Goal: Information Seeking & Learning: Learn about a topic

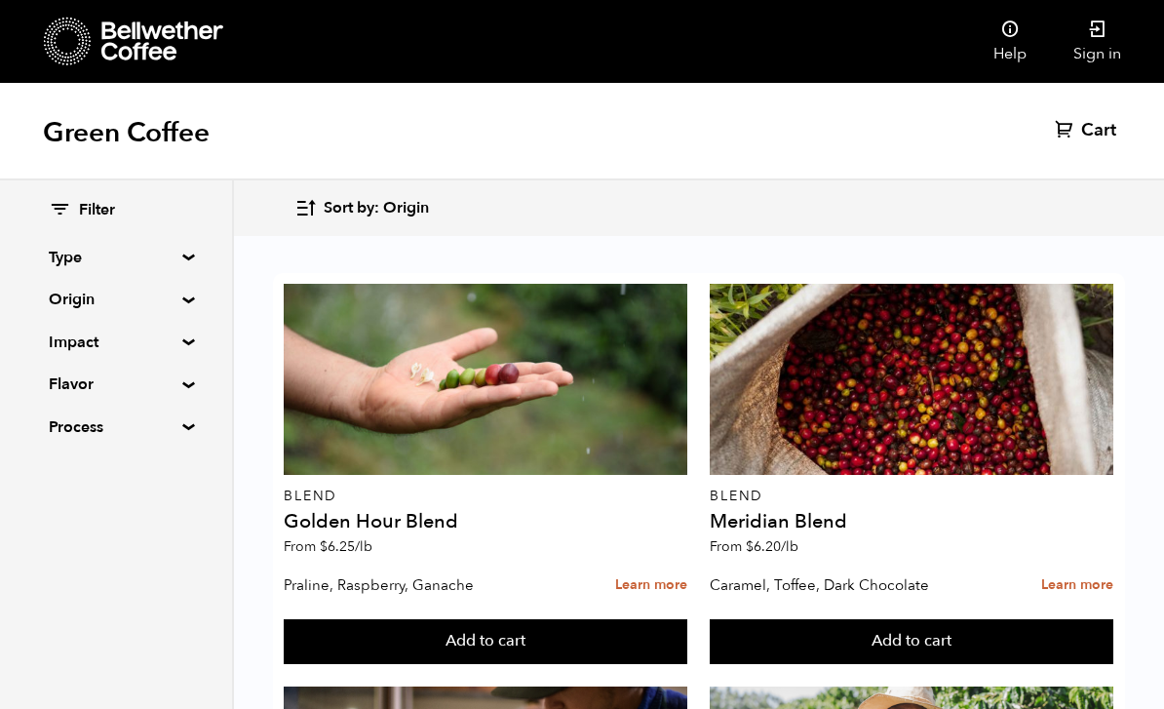
scroll to position [3164, 0]
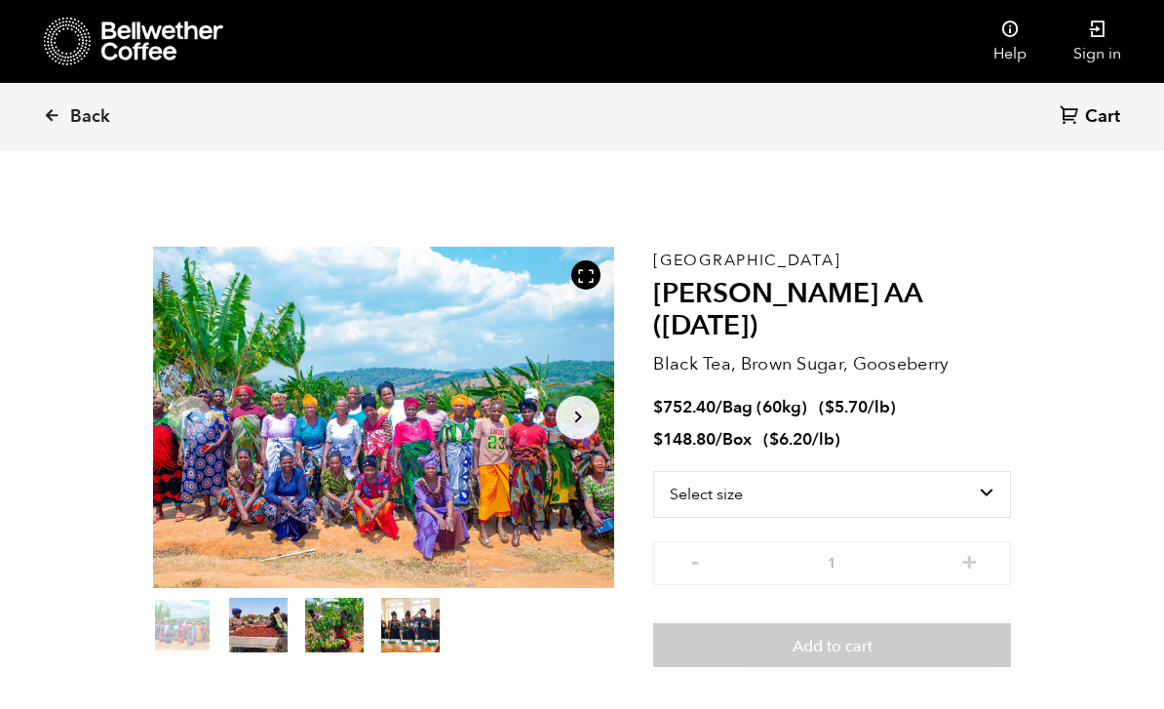
scroll to position [848, 834]
click at [680, 260] on p "[GEOGRAPHIC_DATA]" at bounding box center [832, 260] width 358 height 0
click at [669, 270] on div "Tanzania Usawa Kahawa AA (FEB 25) Black Tea, Brown Sugar, Gooseberry $ 752.40 /…" at bounding box center [832, 457] width 358 height 421
click at [962, 351] on p "Black Tea, Brown Sugar, Gooseberry" at bounding box center [832, 364] width 358 height 26
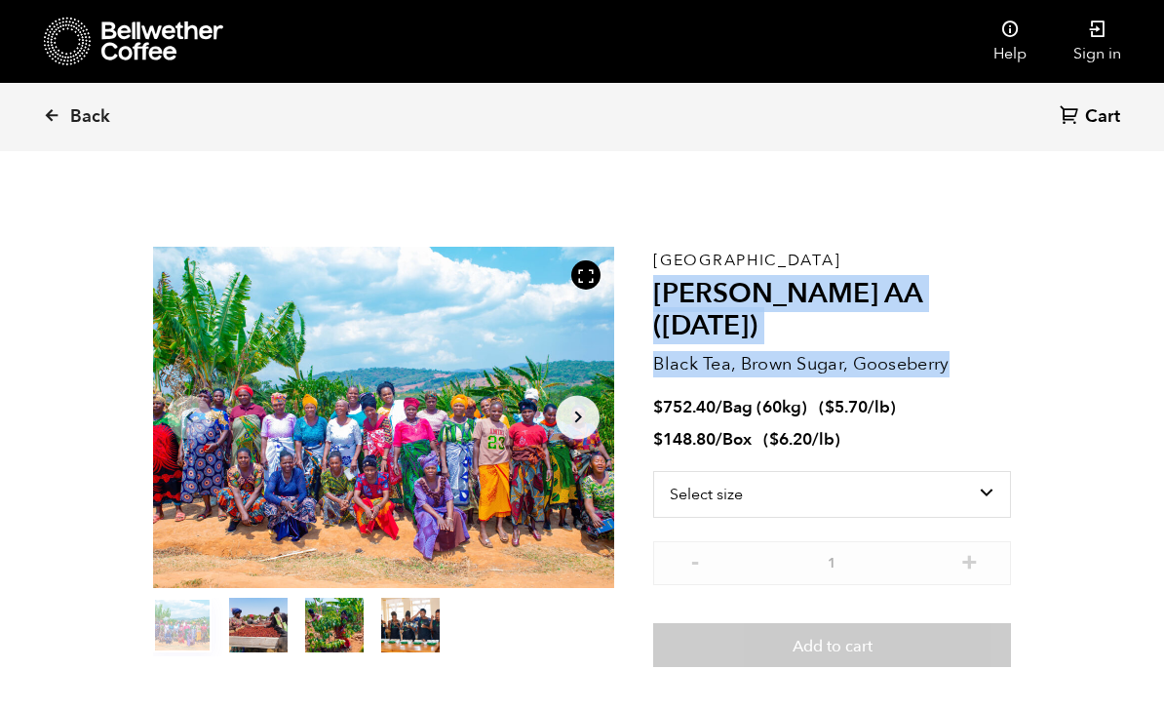
copy div "Usawa Kahawa AA (FEB 25) Black Tea, Brown Sugar, Gooseberry"
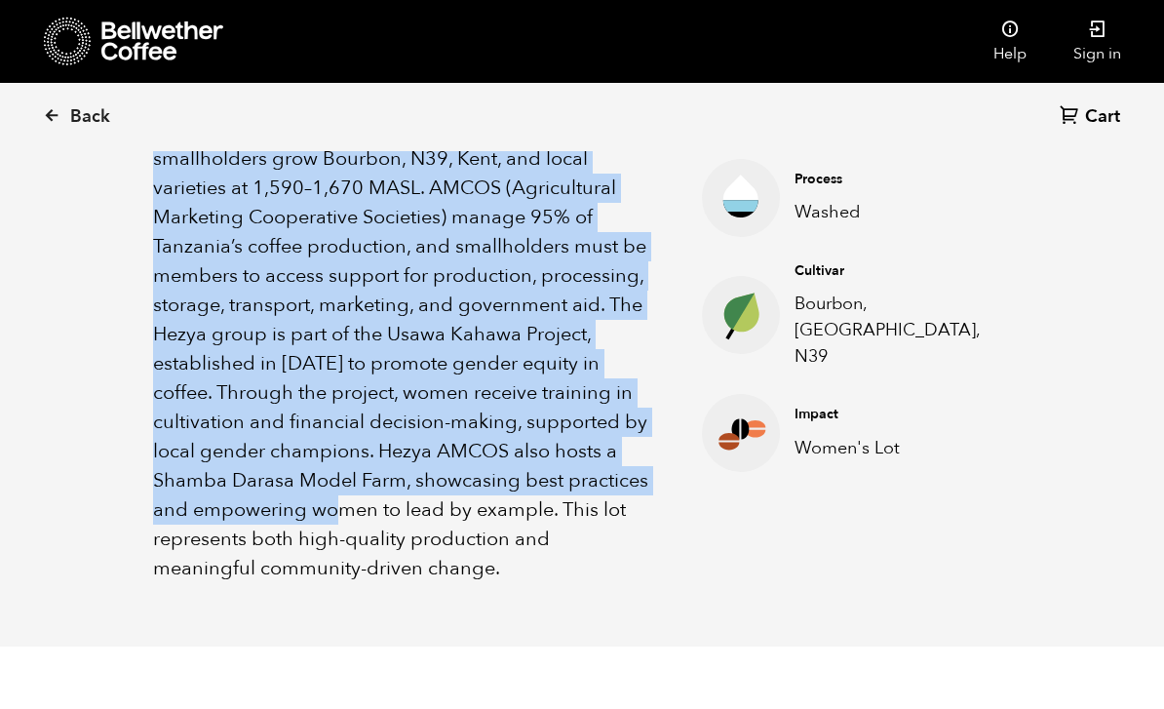
scroll to position [835, 0]
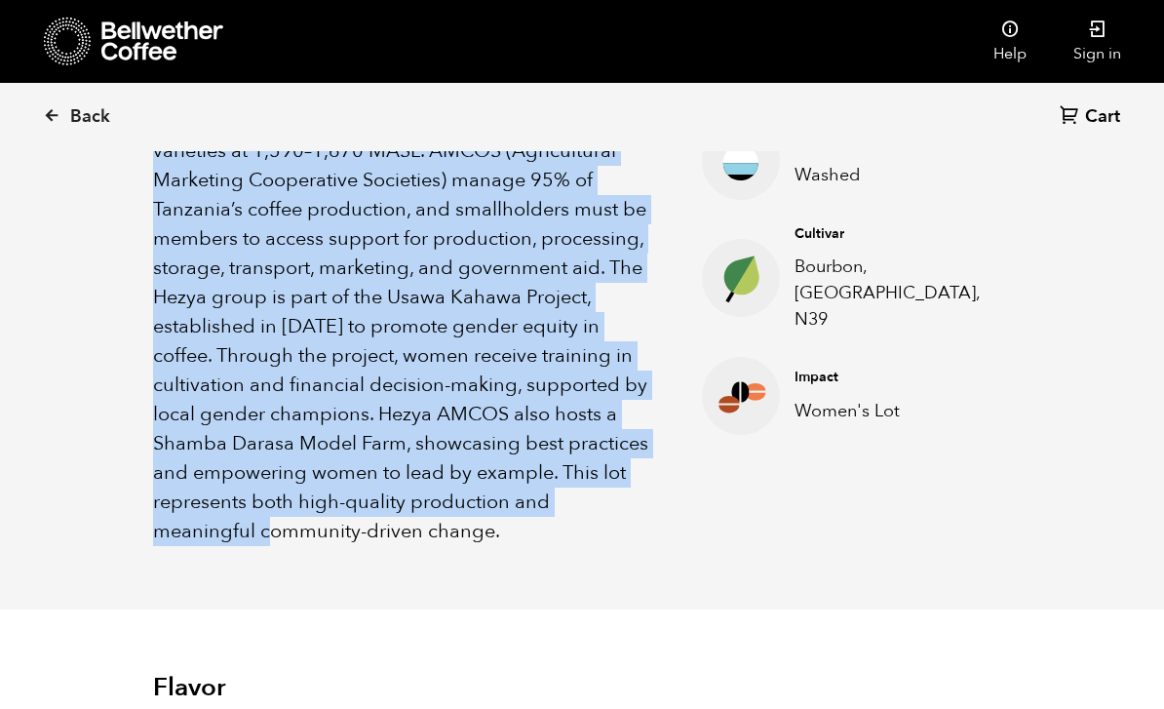
copy p "This women-produced lot comes from the Hezya AMCOS in Tanzania’s Mbozi region, …"
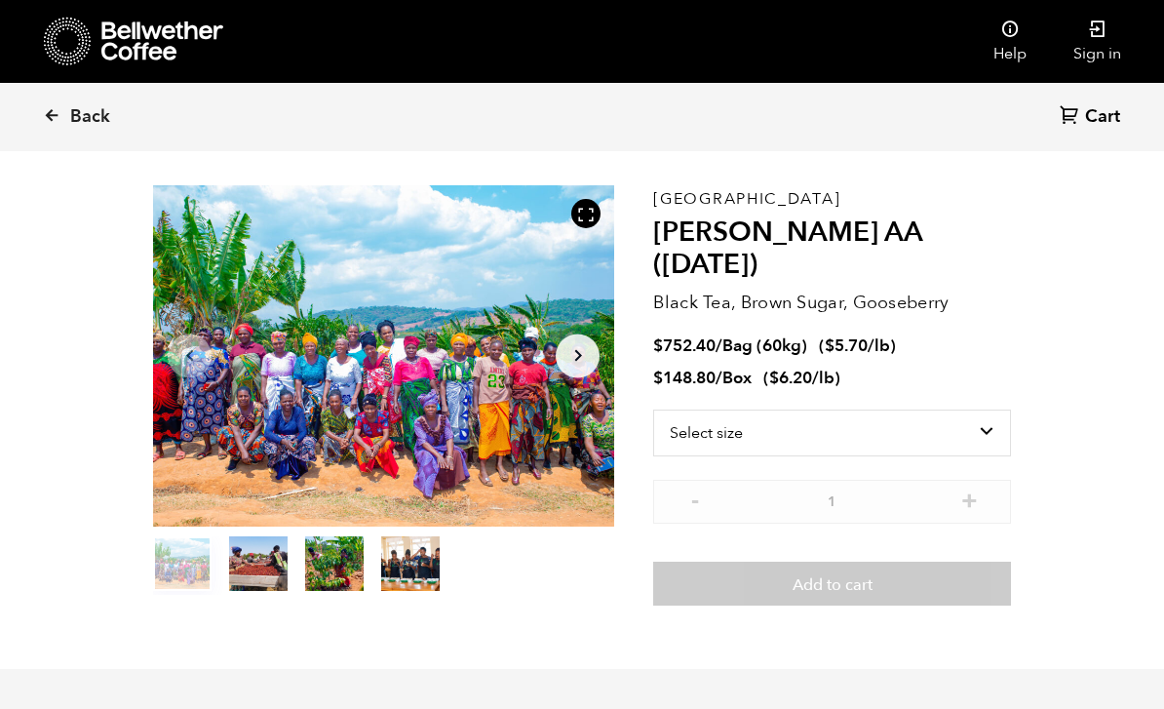
scroll to position [0, 0]
